Goal: Find specific page/section: Find specific page/section

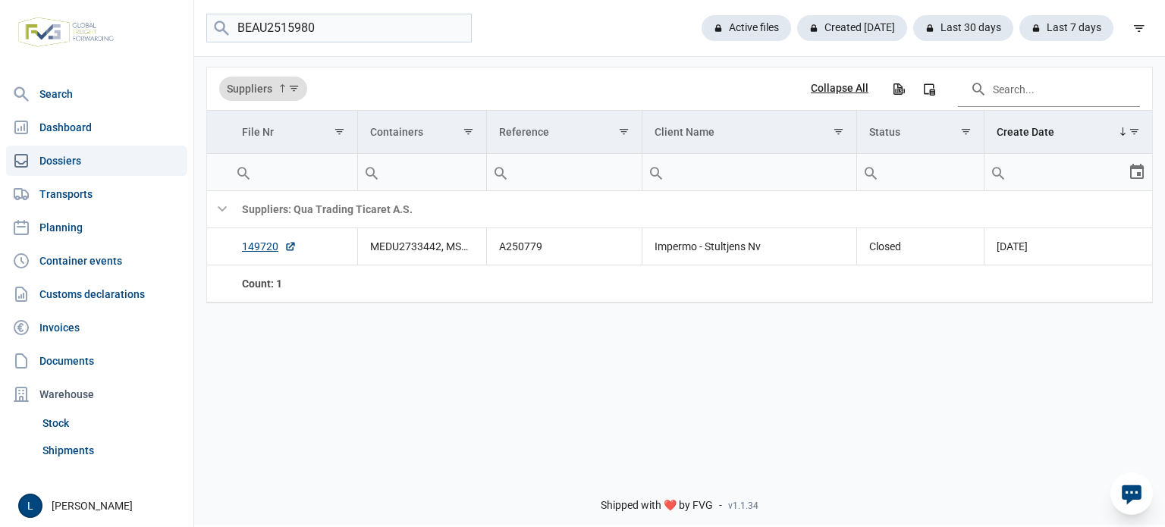
type input "BEAU2515980"
click at [294, 27] on input "BEAU2515980" at bounding box center [338, 29] width 265 height 30
paste input "search"
click at [272, 252] on link "149647" at bounding box center [269, 246] width 55 height 15
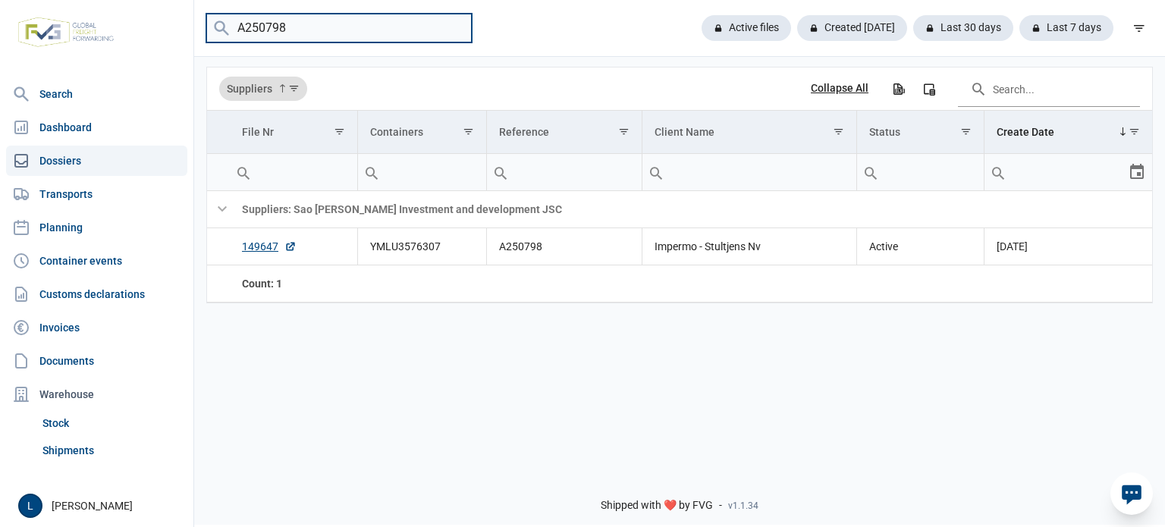
click at [298, 42] on input "A250798" at bounding box center [338, 29] width 265 height 30
click at [299, 42] on input "A250798" at bounding box center [338, 29] width 265 height 30
paste input "812"
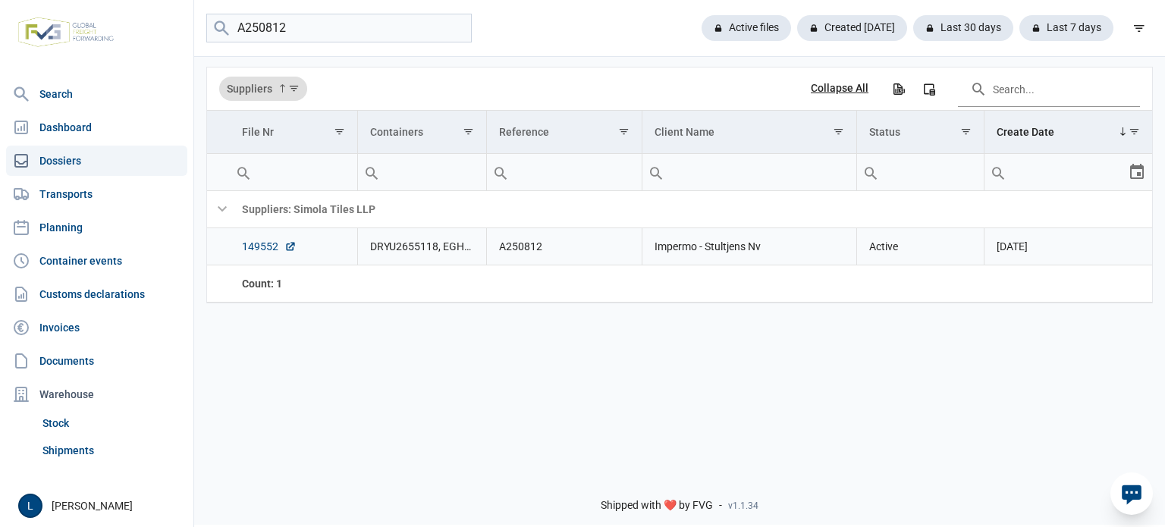
click at [276, 243] on link "149552" at bounding box center [269, 246] width 55 height 15
click at [321, 21] on input "A250812" at bounding box center [338, 29] width 265 height 30
paste input "797"
type input "A250797"
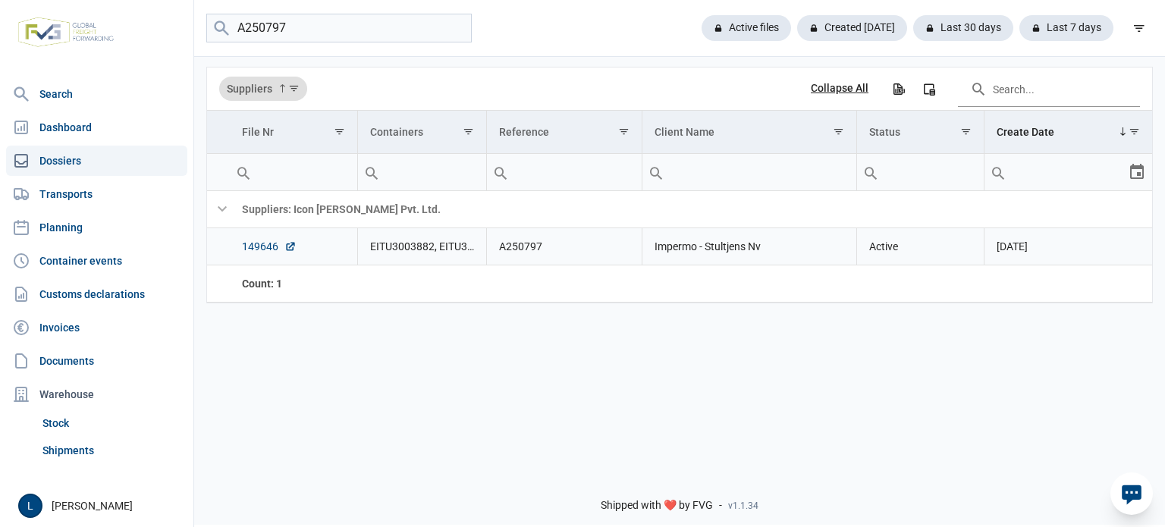
click at [252, 243] on link "149646" at bounding box center [269, 246] width 55 height 15
click at [261, 20] on input "A250797" at bounding box center [338, 29] width 265 height 30
paste input "search"
click at [262, 243] on link "149751" at bounding box center [269, 246] width 55 height 15
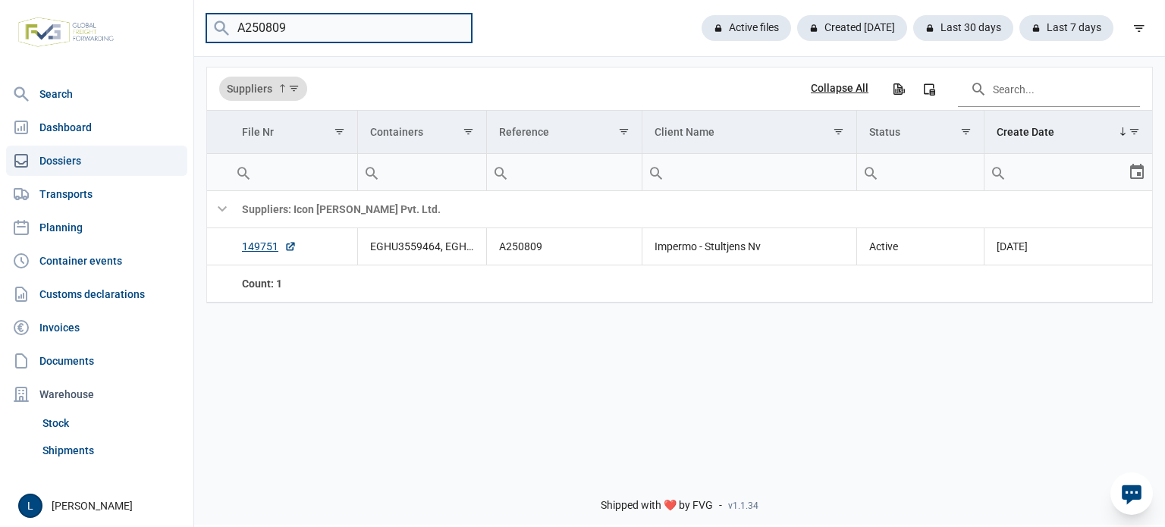
click at [278, 33] on input "A250809" at bounding box center [338, 29] width 265 height 30
type input "A250813"
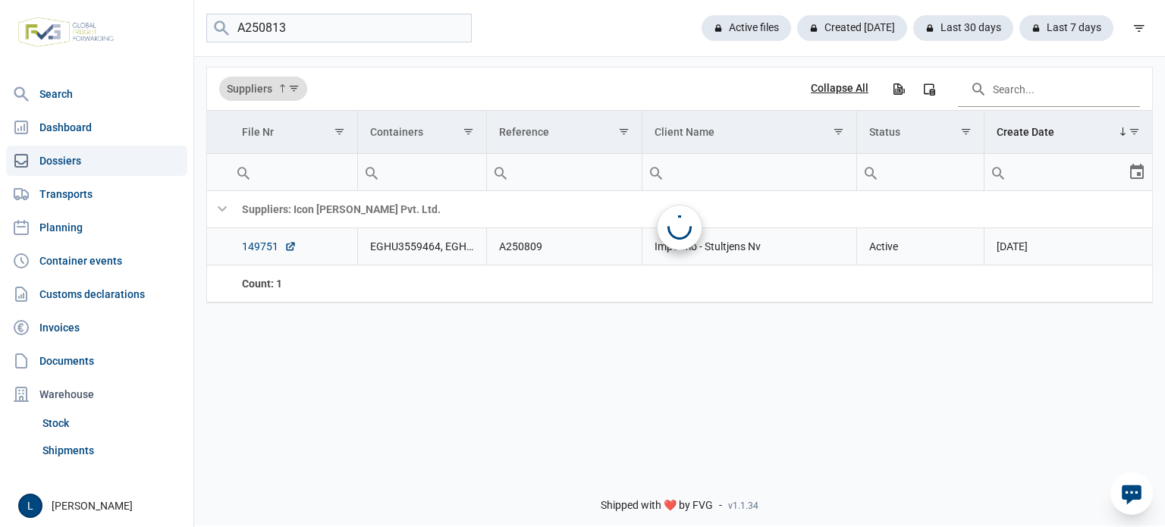
click at [255, 252] on link "149751" at bounding box center [269, 246] width 55 height 15
click at [262, 240] on link "149750" at bounding box center [269, 246] width 55 height 15
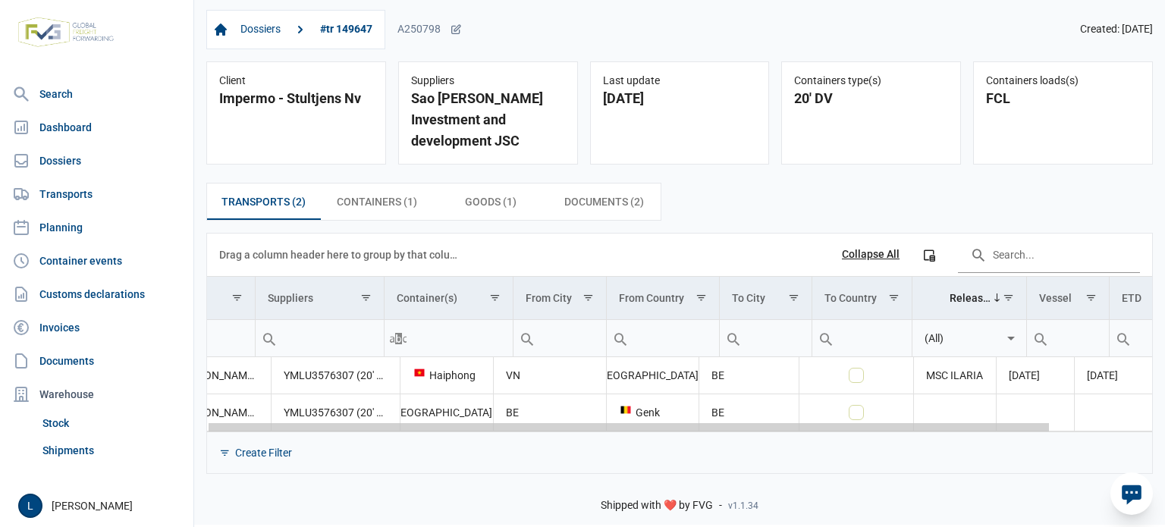
scroll to position [0, 113]
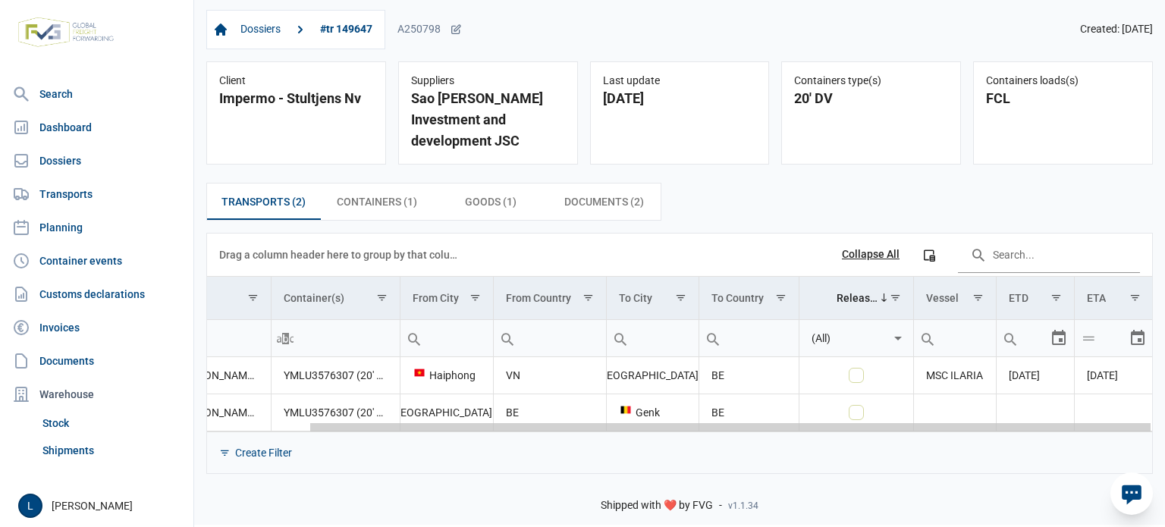
drag, startPoint x: 704, startPoint y: 403, endPoint x: 1013, endPoint y: 396, distance: 309.5
click at [1013, 396] on body "For evaluation purposes only. Redistribution prohibited. Please register an exi…" at bounding box center [582, 236] width 1165 height 527
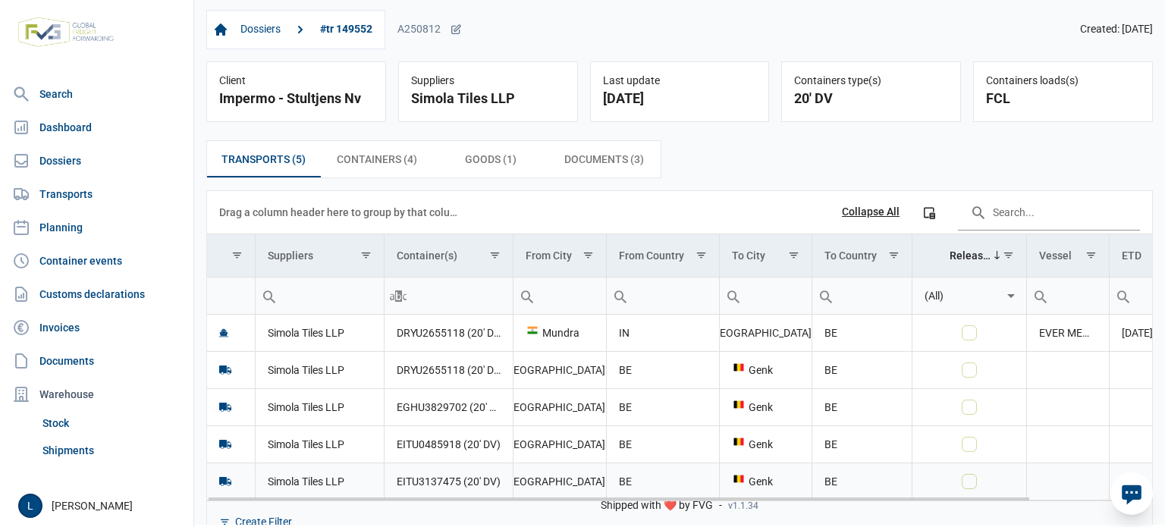
click at [1015, 491] on body "For evaluation purposes only. Redistribution prohibited. Please register an exi…" at bounding box center [582, 236] width 1165 height 527
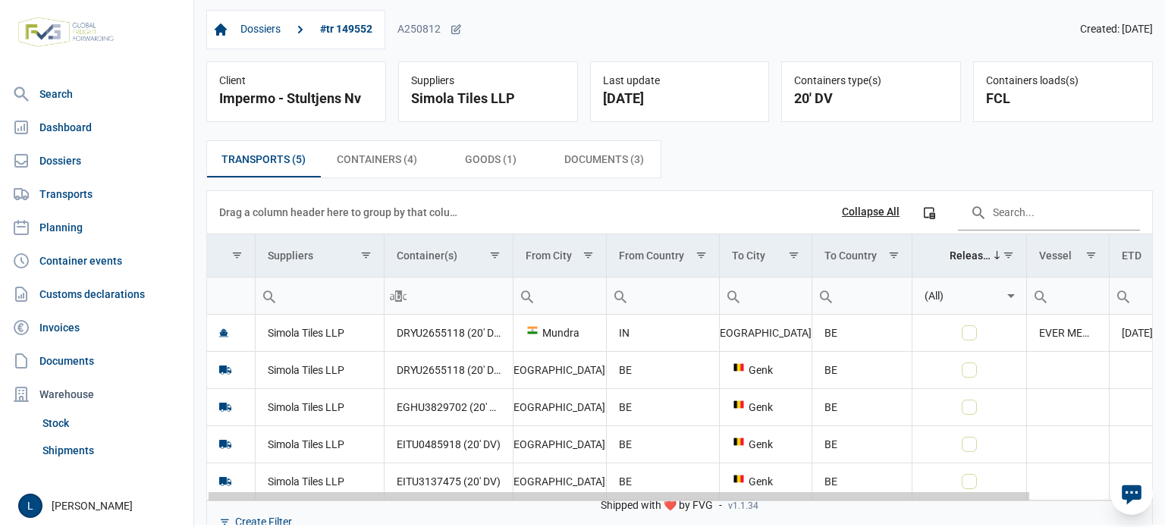
scroll to position [0, 124]
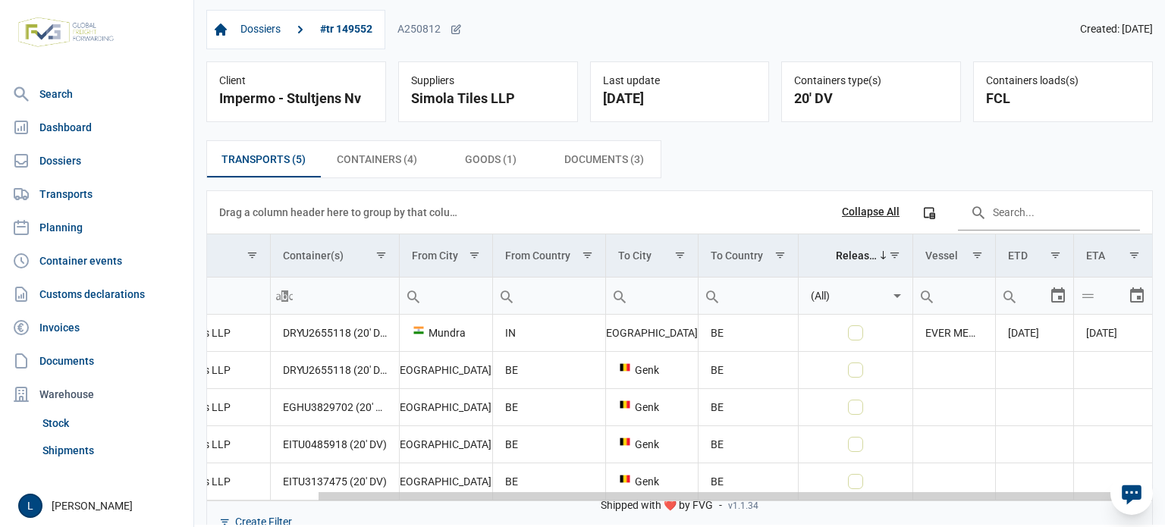
drag, startPoint x: 971, startPoint y: 497, endPoint x: 1134, endPoint y: 497, distance: 163.8
click at [1134, 497] on body "For evaluation purposes only. Redistribution prohibited. Please register an exi…" at bounding box center [582, 236] width 1165 height 527
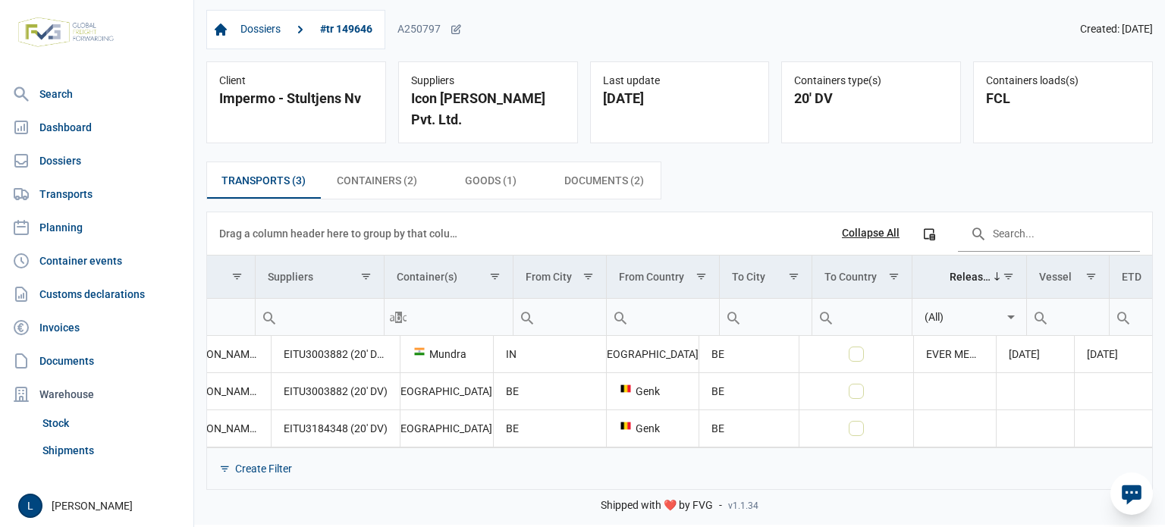
scroll to position [0, 113]
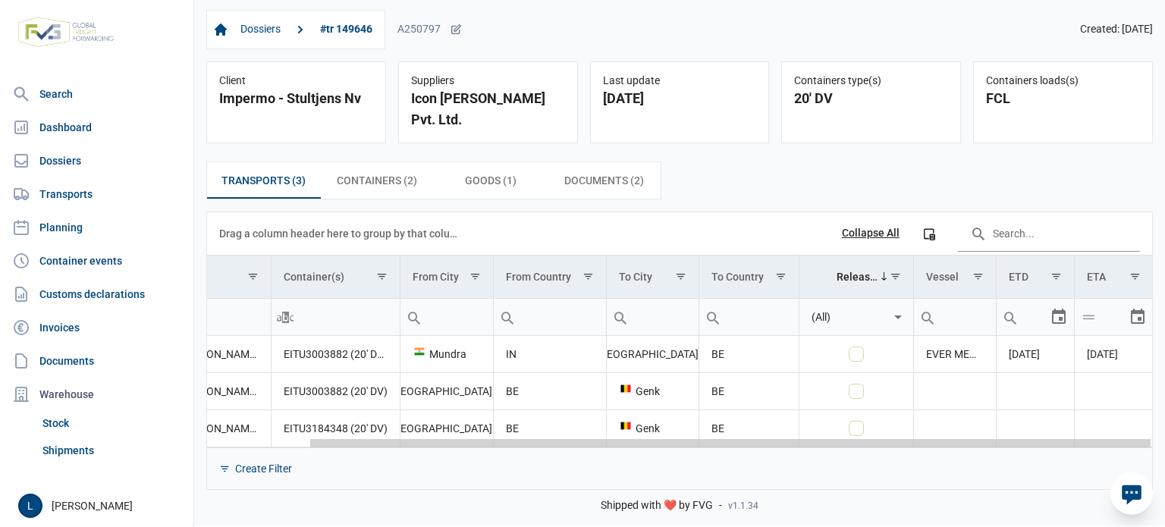
drag, startPoint x: 738, startPoint y: 422, endPoint x: 992, endPoint y: 424, distance: 254.0
click at [992, 424] on body "For evaluation purposes only. Redistribution prohibited. Please register an exi…" at bounding box center [582, 236] width 1165 height 527
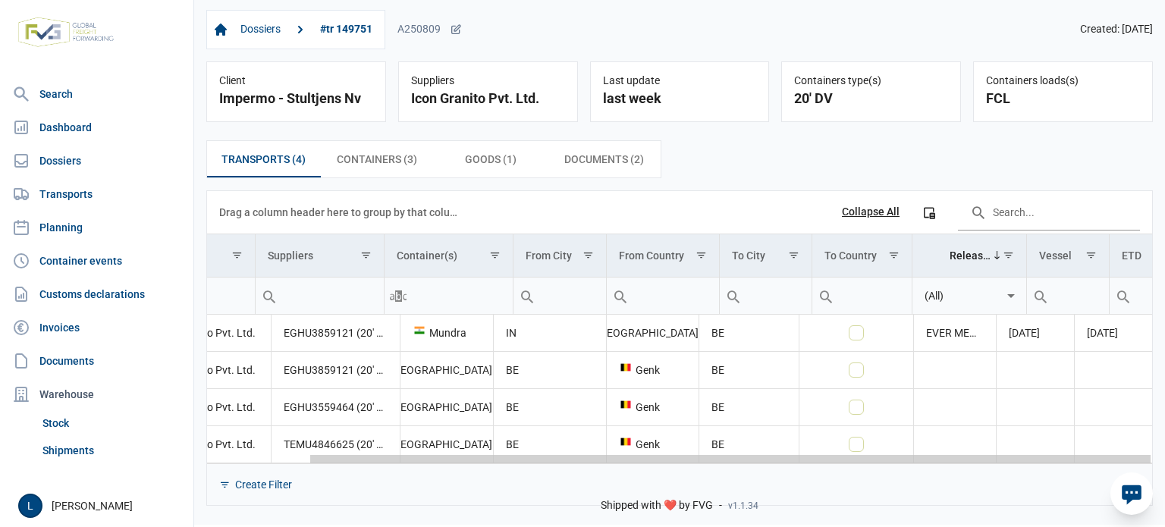
scroll to position [0, 113]
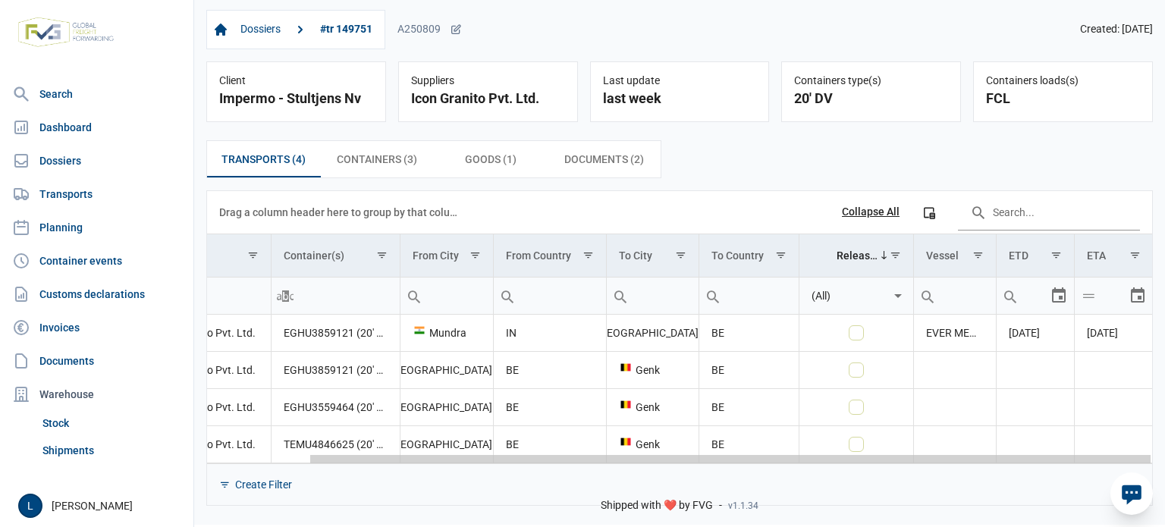
drag, startPoint x: 543, startPoint y: 460, endPoint x: 796, endPoint y: 469, distance: 253.4
click at [796, 469] on body "For evaluation purposes only. Redistribution prohibited. Please register an exi…" at bounding box center [582, 236] width 1165 height 527
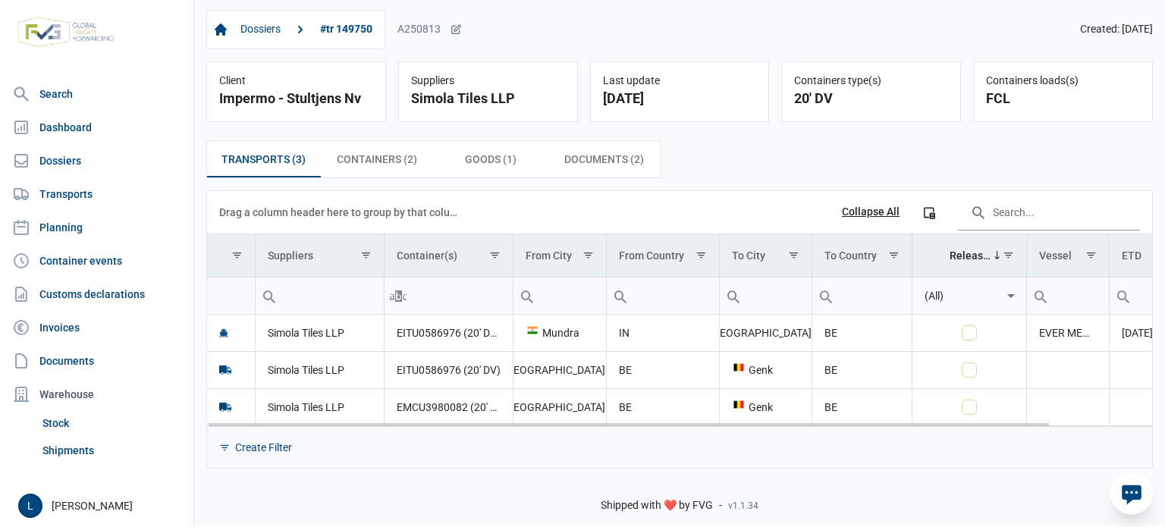
drag, startPoint x: 555, startPoint y: 420, endPoint x: 841, endPoint y: 421, distance: 285.9
click at [841, 421] on body "For evaluation purposes only. Redistribution prohibited. Please register an exi…" at bounding box center [582, 236] width 1165 height 527
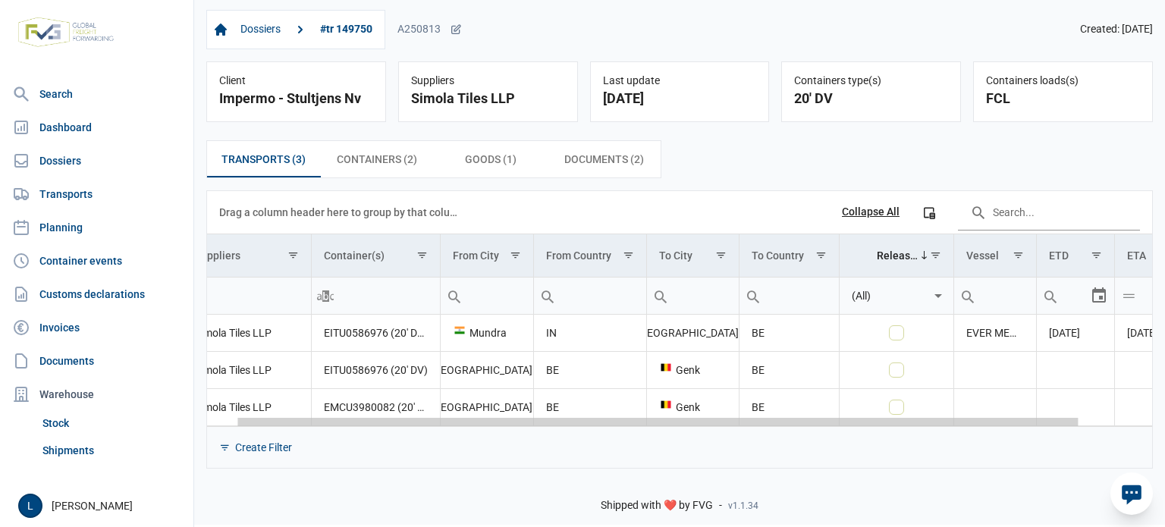
scroll to position [0, 113]
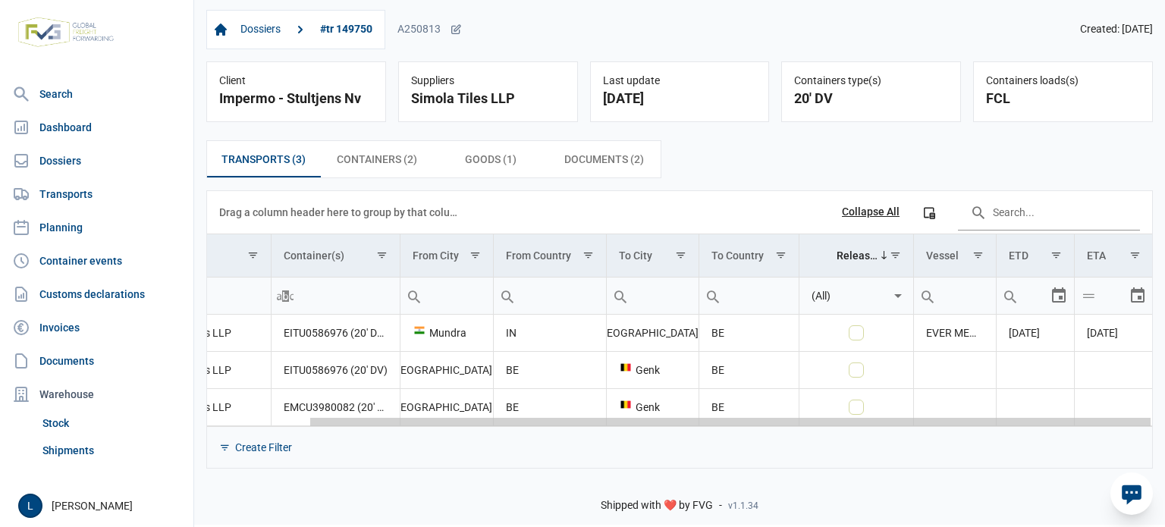
drag, startPoint x: 831, startPoint y: 421, endPoint x: 1046, endPoint y: 464, distance: 219.6
click at [1046, 464] on body "For evaluation purposes only. Redistribution prohibited. Please register an exi…" at bounding box center [582, 236] width 1165 height 527
